Goal: Find specific page/section: Find specific page/section

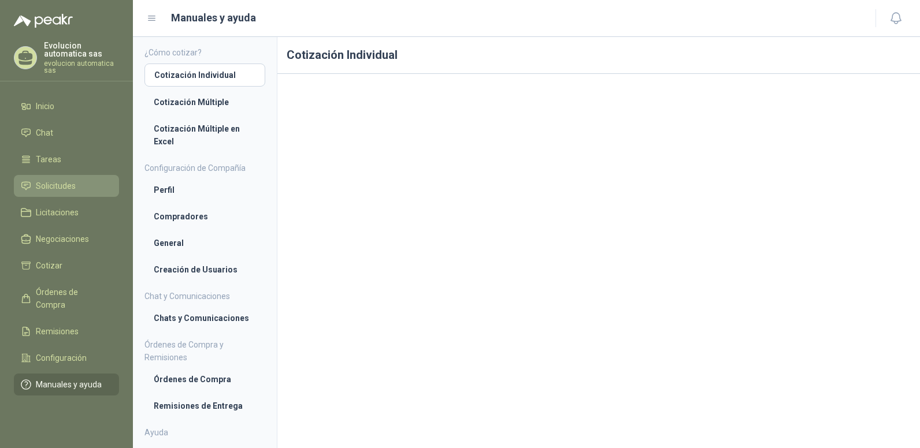
click at [63, 183] on span "Solicitudes" at bounding box center [56, 186] width 40 height 13
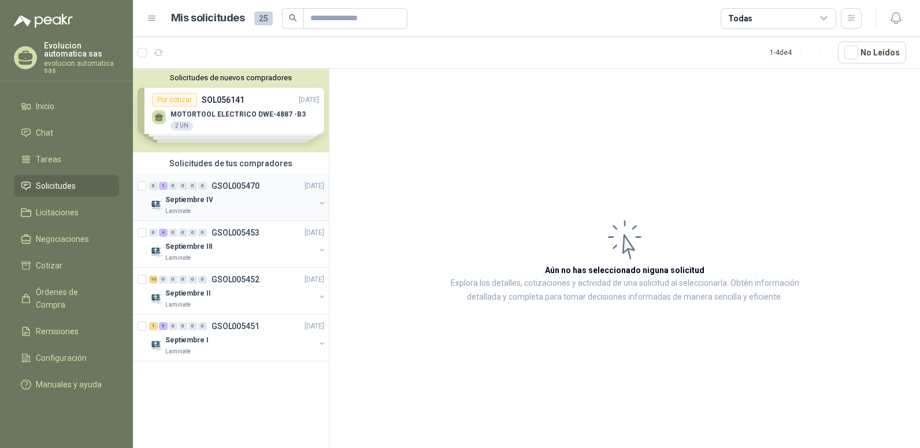
click at [230, 186] on p "GSOL005470" at bounding box center [235, 186] width 48 height 8
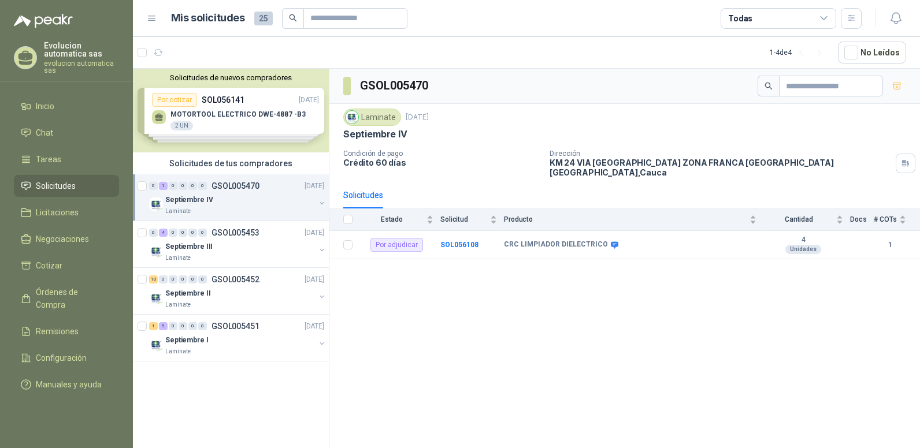
click at [204, 193] on div "Septiembre IV" at bounding box center [240, 200] width 150 height 14
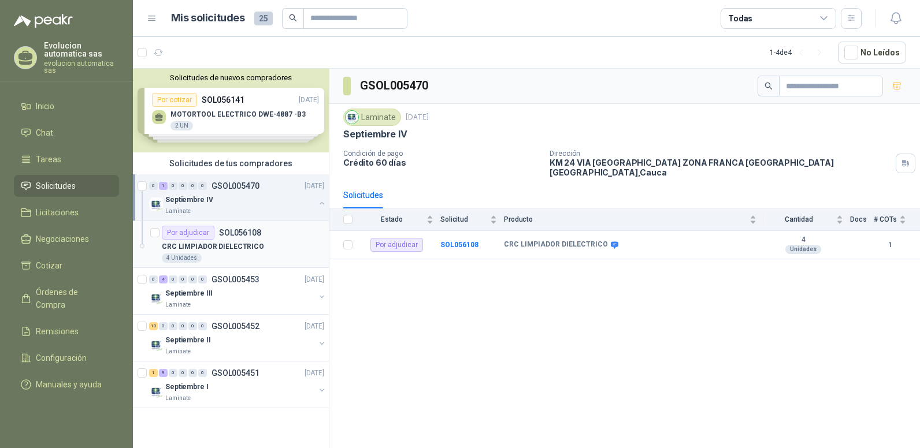
click at [214, 264] on article "Por adjudicar SOL056108 CRC LIMPIADOR DIELECTRICO 4 Unidades" at bounding box center [231, 244] width 196 height 47
click at [76, 294] on span "Órdenes de Compra" at bounding box center [72, 298] width 72 height 25
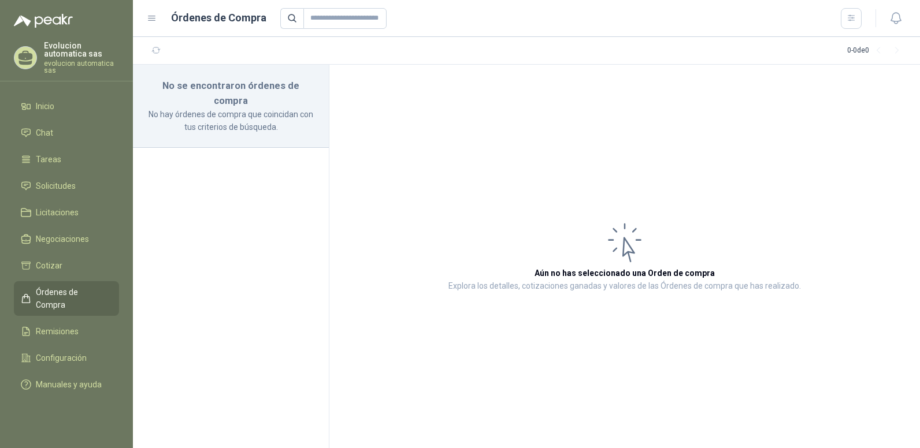
click at [416, 73] on article "Aún no has seleccionado una Orden de compra Explora los detalles, cotizaciones …" at bounding box center [624, 257] width 590 height 384
click at [891, 17] on icon "button" at bounding box center [895, 18] width 10 height 11
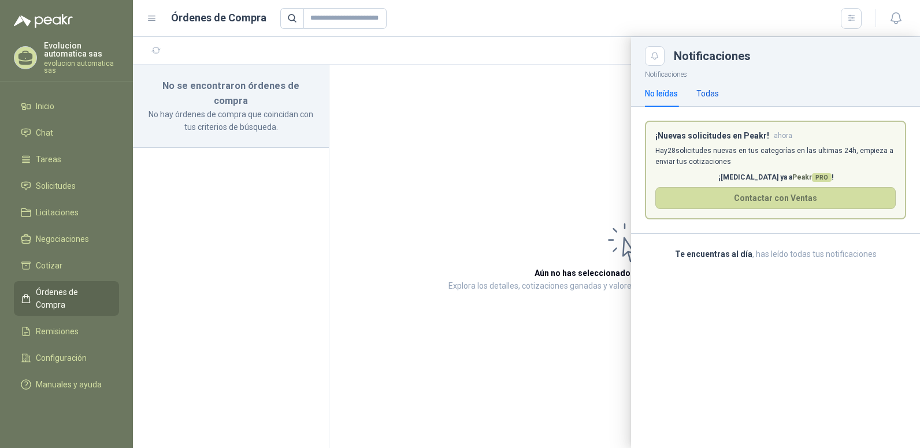
click at [709, 93] on div "Todas" at bounding box center [707, 93] width 23 height 13
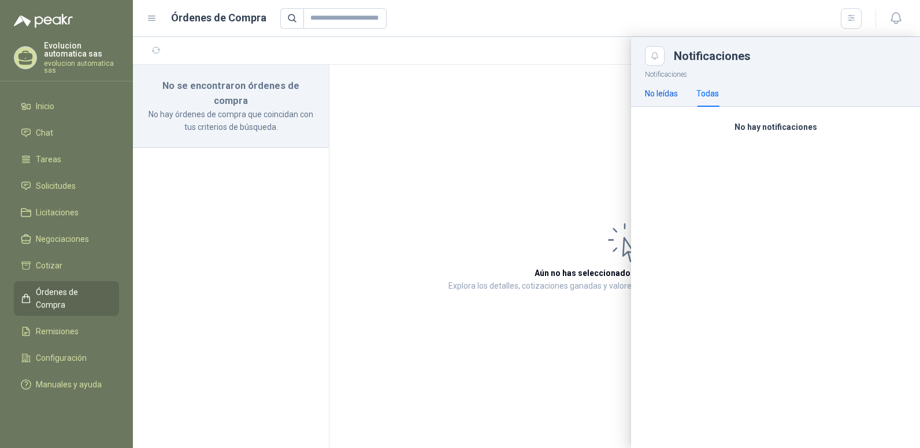
click at [657, 95] on div "No leídas" at bounding box center [661, 93] width 33 height 13
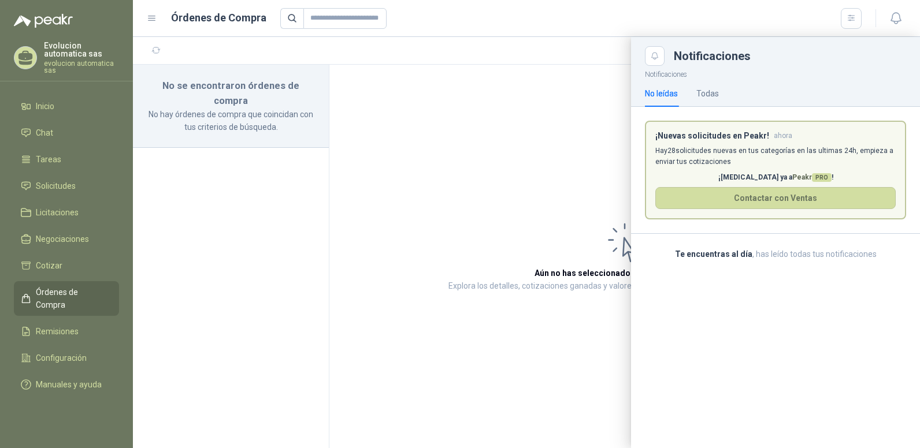
click at [502, 78] on div at bounding box center [526, 242] width 787 height 411
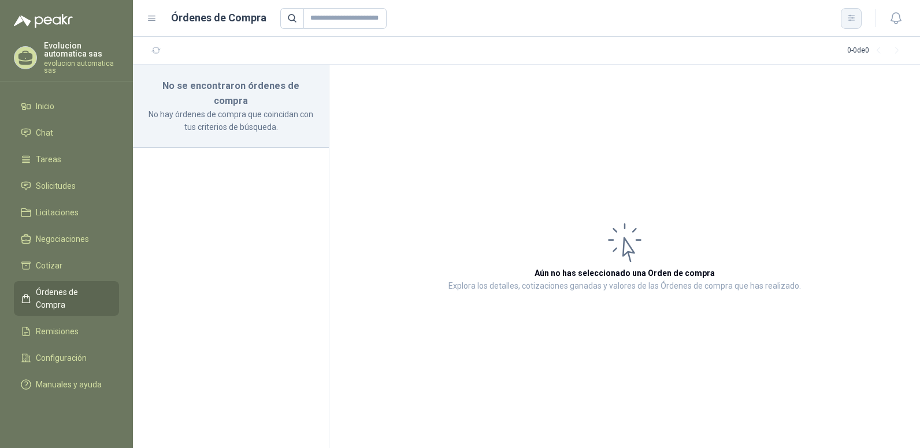
click at [850, 18] on icon "button" at bounding box center [850, 18] width 6 height 6
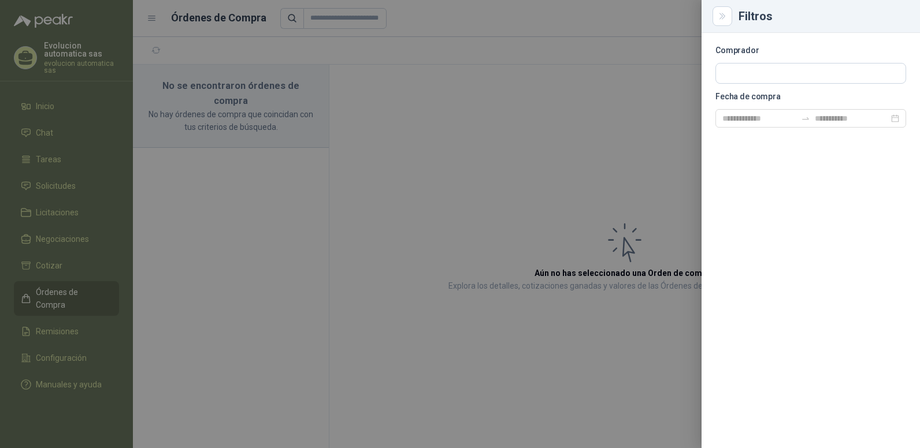
click at [529, 98] on div at bounding box center [460, 224] width 920 height 448
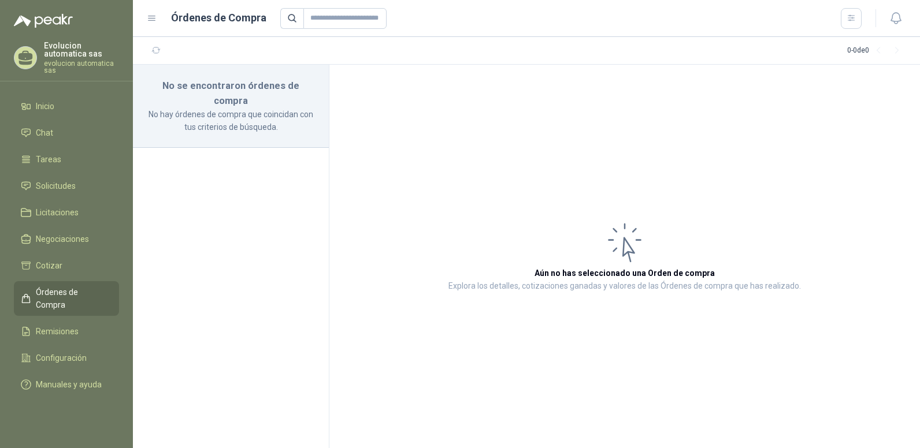
click at [53, 16] on img at bounding box center [43, 21] width 59 height 14
click at [427, 92] on article "Aún no has seleccionado una Orden de compra Explora los detalles, cotizaciones …" at bounding box center [624, 257] width 590 height 384
click at [54, 179] on link "Solicitudes" at bounding box center [66, 186] width 105 height 22
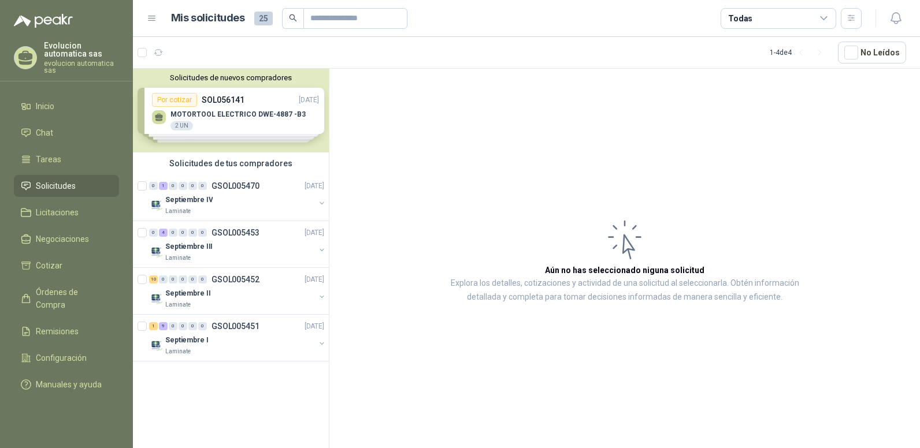
click at [87, 187] on li "Solicitudes" at bounding box center [66, 186] width 91 height 13
click at [153, 281] on div "10" at bounding box center [153, 280] width 9 height 8
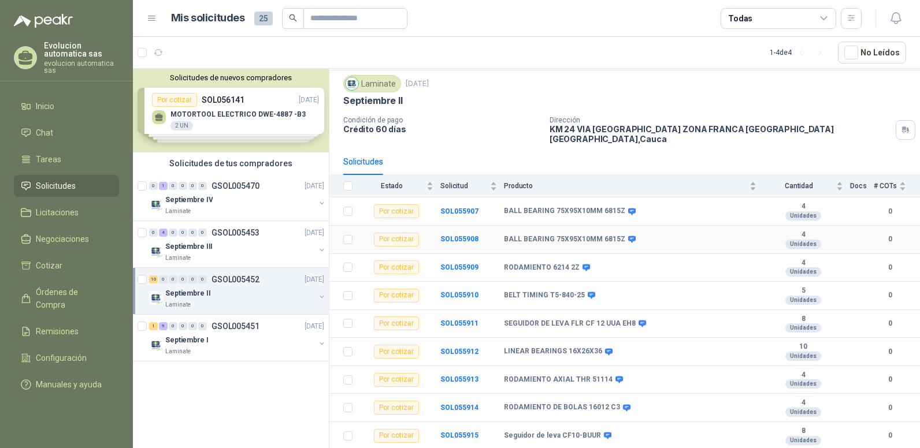
scroll to position [51, 0]
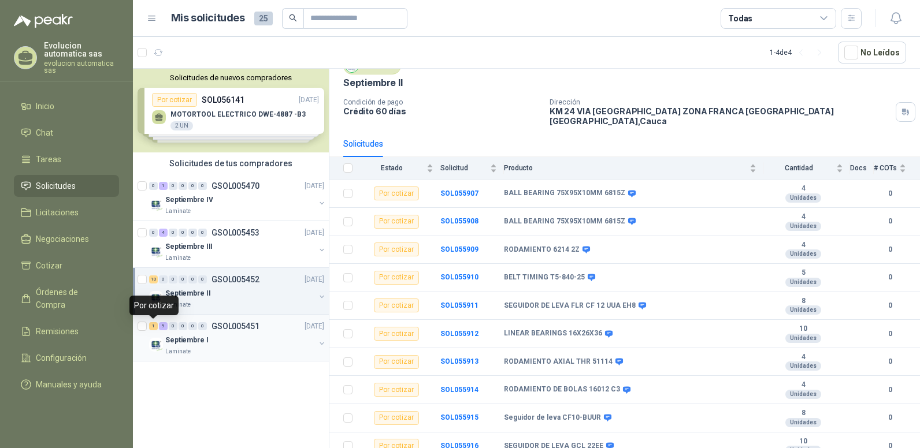
click at [155, 328] on div "1" at bounding box center [153, 326] width 9 height 8
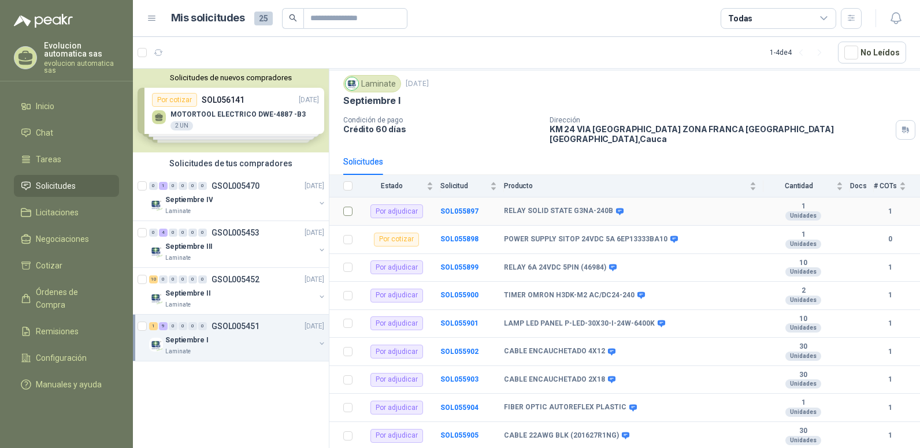
scroll to position [51, 0]
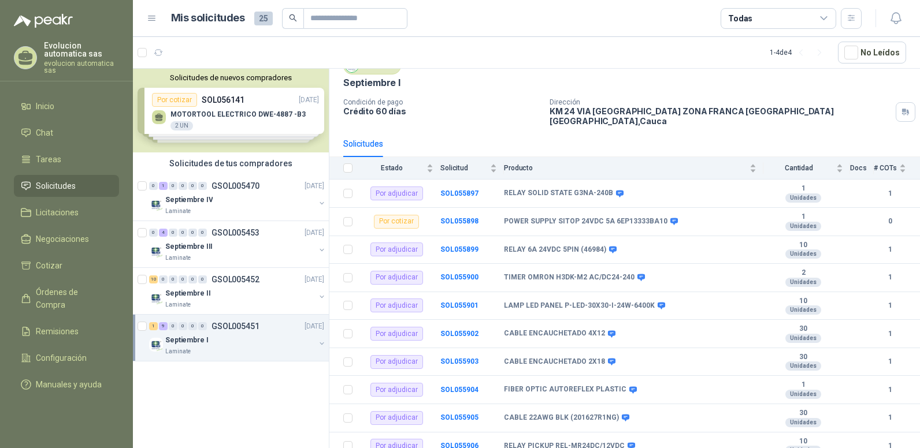
click at [74, 188] on span "Solicitudes" at bounding box center [56, 186] width 40 height 13
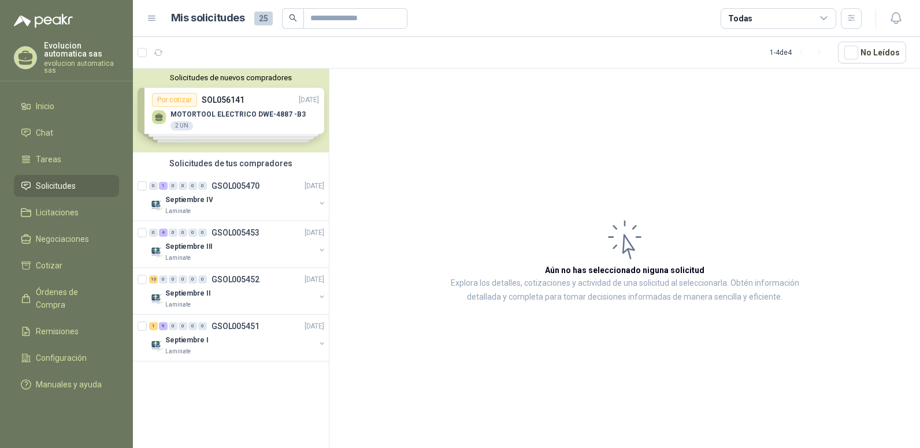
click at [50, 190] on span "Solicitudes" at bounding box center [56, 186] width 40 height 13
click at [69, 187] on span "Solicitudes" at bounding box center [56, 186] width 40 height 13
click at [80, 293] on span "Órdenes de Compra" at bounding box center [72, 298] width 72 height 25
